Goal: Task Accomplishment & Management: Use online tool/utility

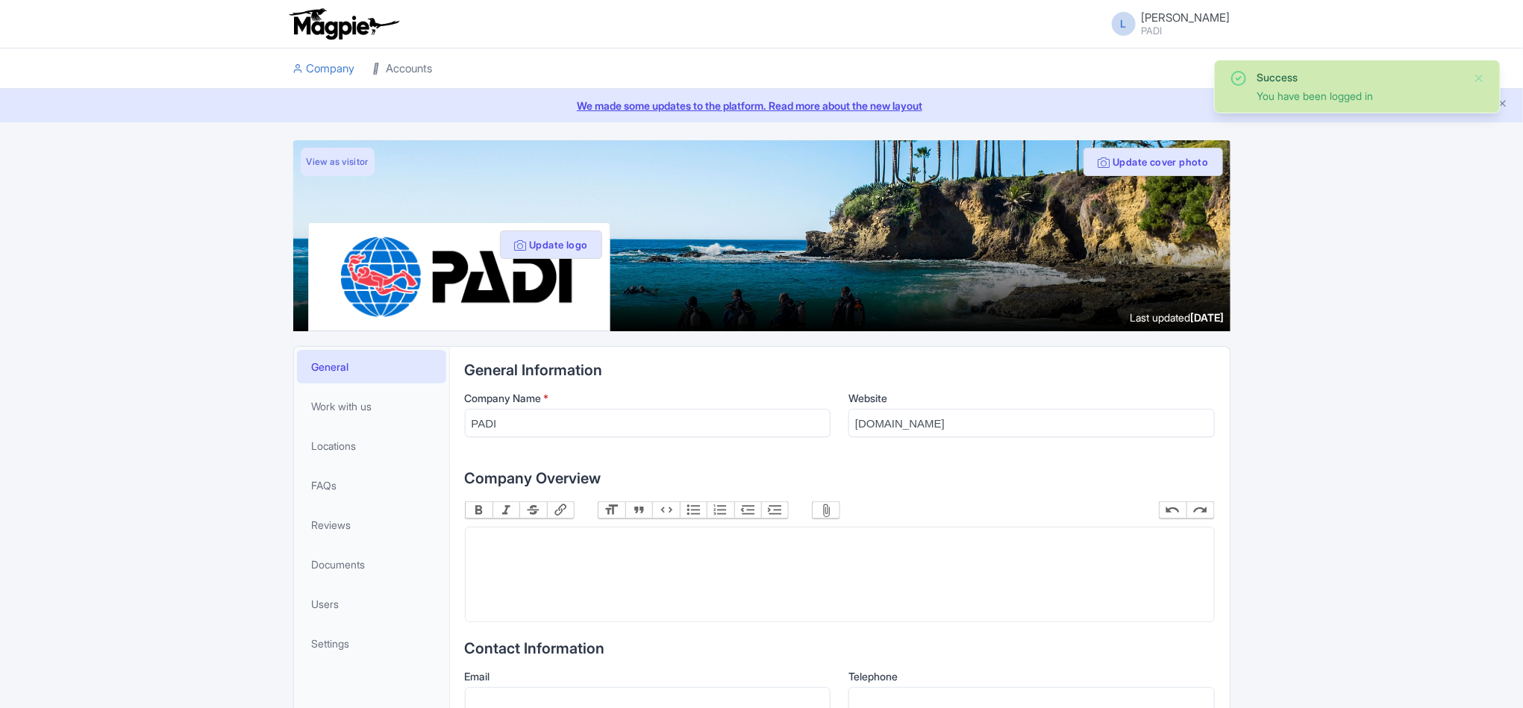
click at [413, 58] on link "Accounts" at bounding box center [403, 69] width 60 height 41
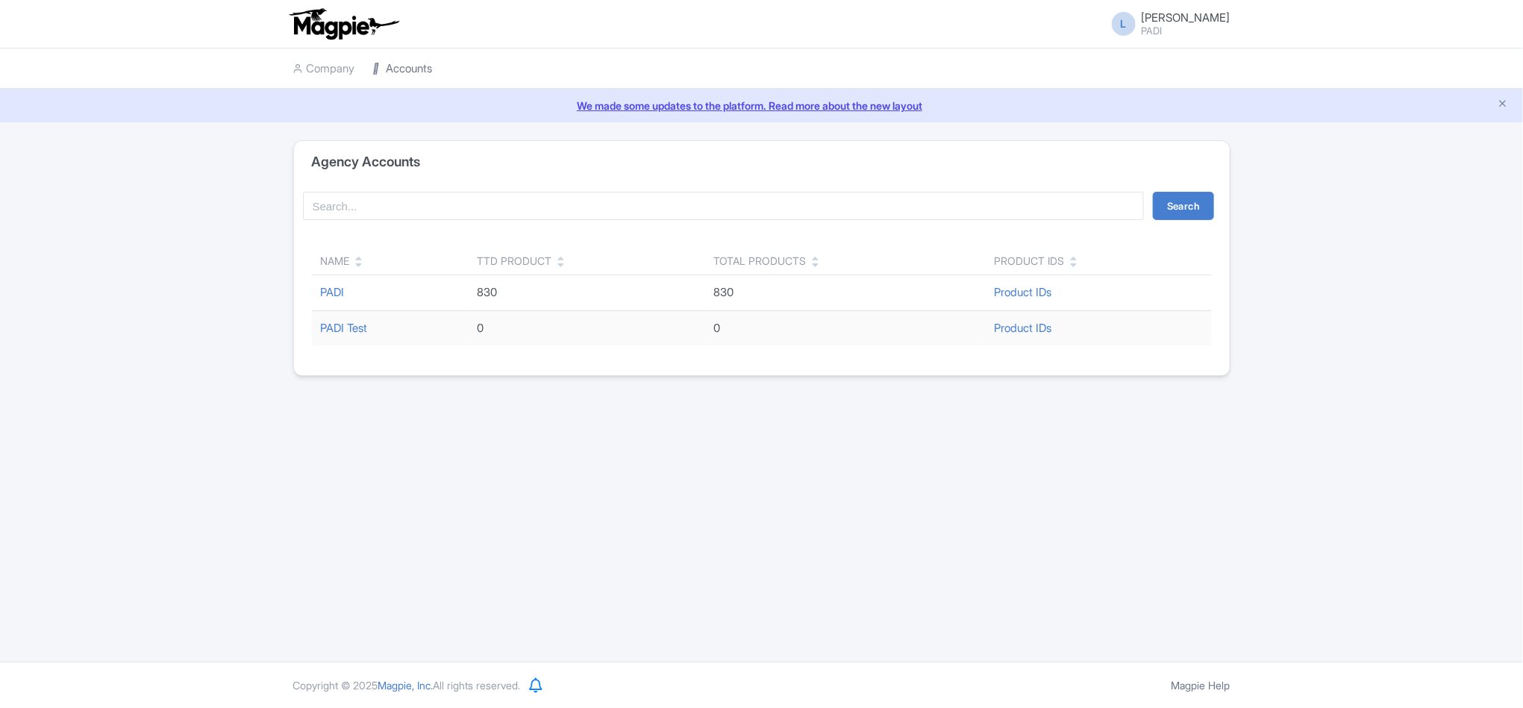
click at [405, 74] on link "Accounts" at bounding box center [403, 69] width 60 height 41
click at [425, 68] on link "Accounts" at bounding box center [403, 69] width 60 height 41
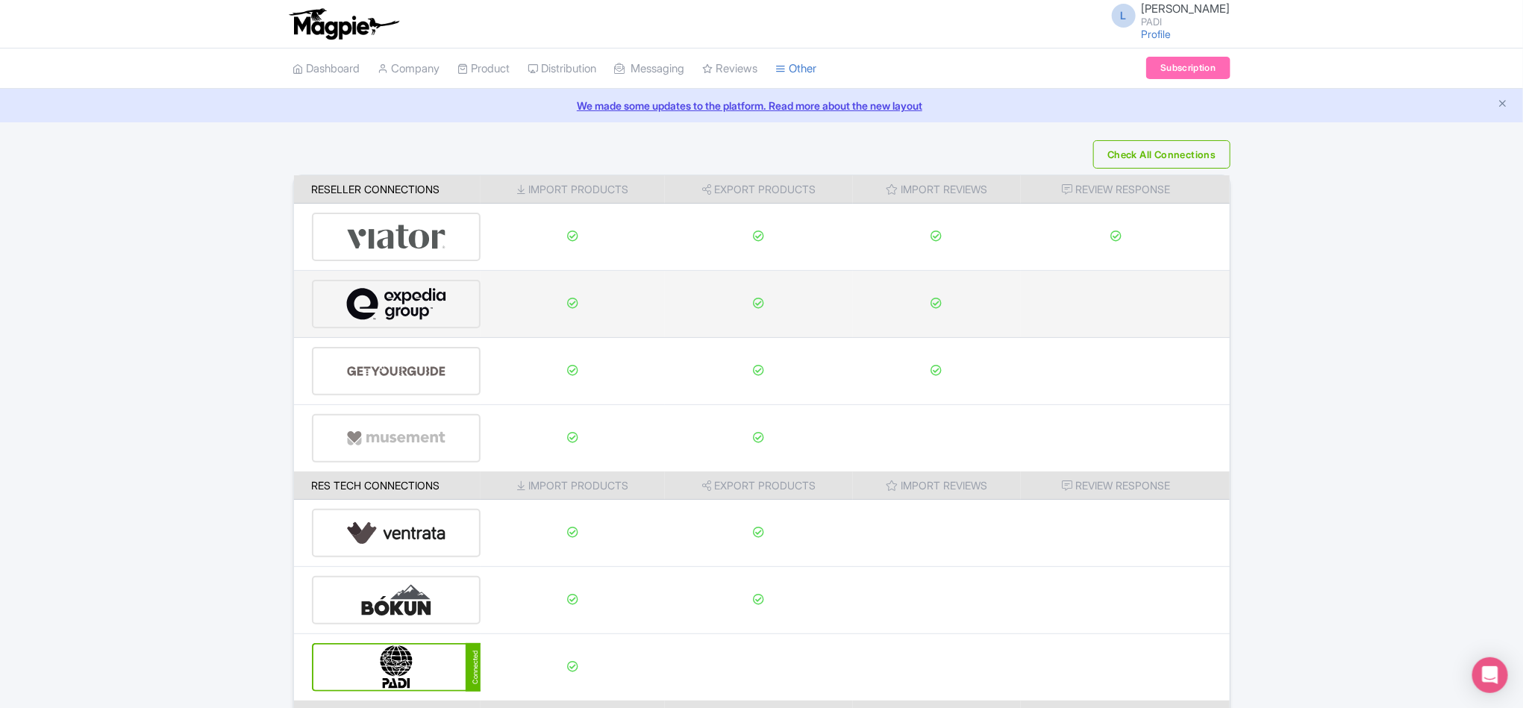
scroll to position [157, 0]
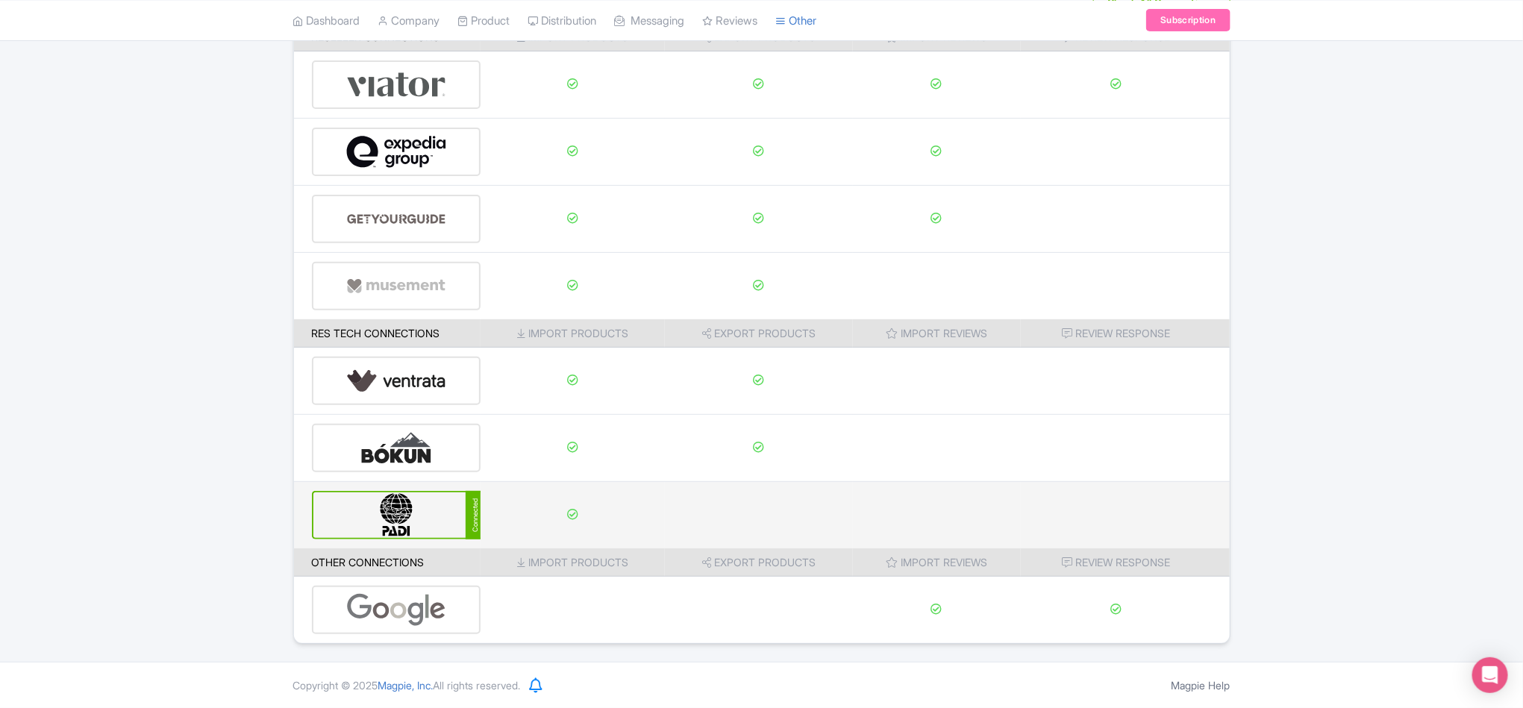
click at [399, 509] on img at bounding box center [396, 516] width 101 height 46
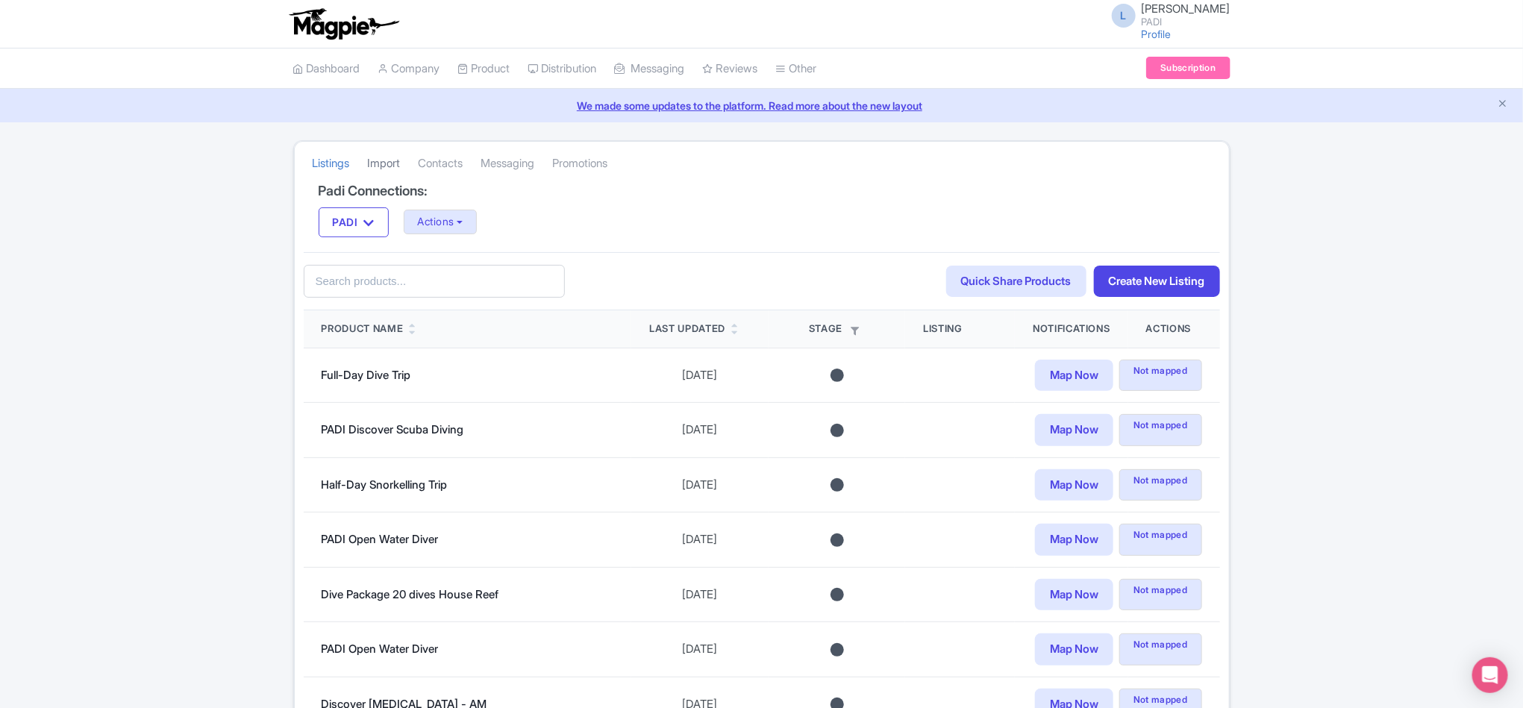
click at [392, 159] on link "Import" at bounding box center [384, 163] width 33 height 41
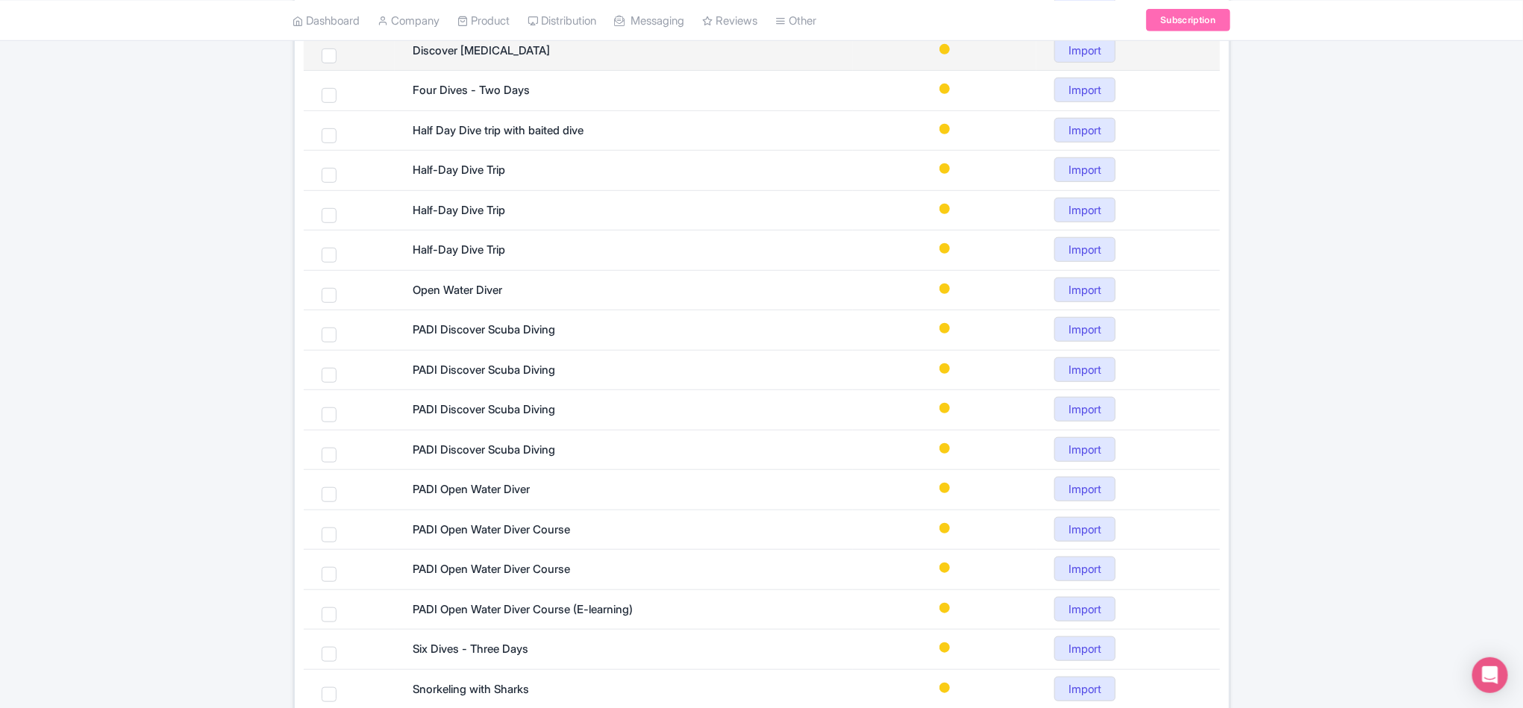
scroll to position [531, 0]
